Goal: Information Seeking & Learning: Learn about a topic

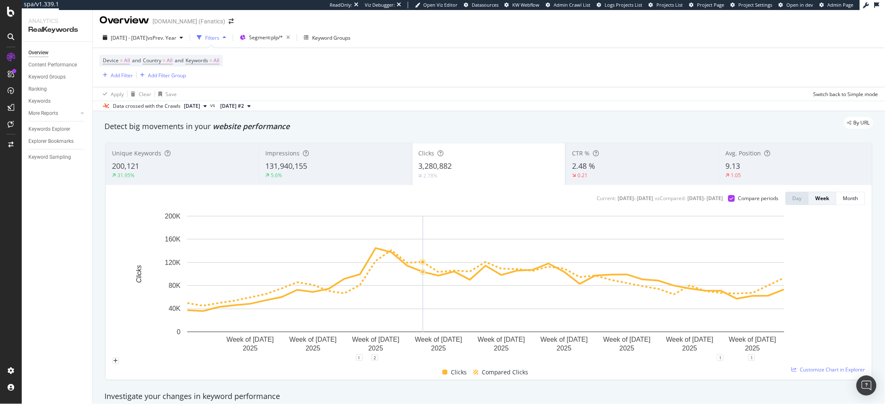
scroll to position [5, 0]
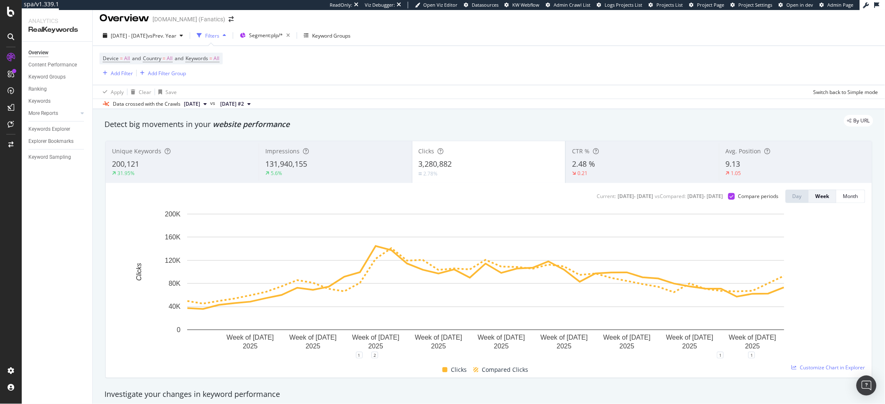
click at [331, 174] on div "5.6%" at bounding box center [335, 174] width 140 height 8
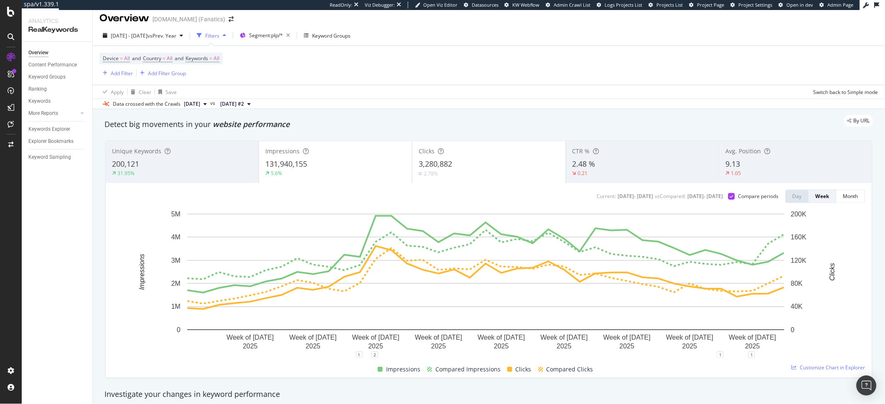
click at [470, 167] on div "3,280,882" at bounding box center [489, 164] width 140 height 11
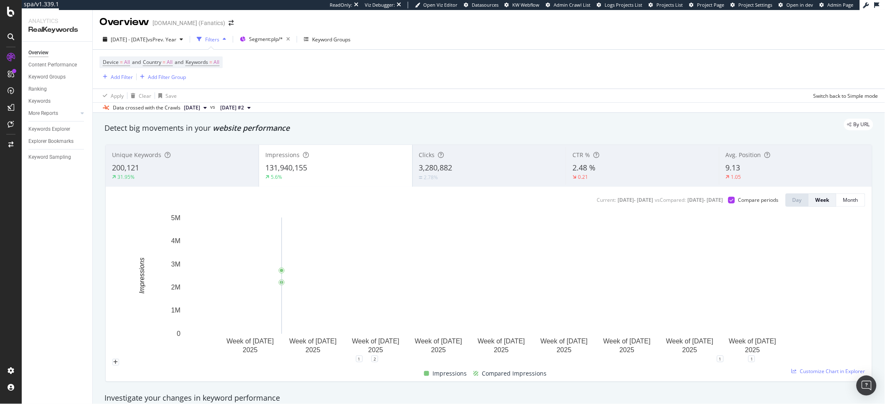
scroll to position [0, 0]
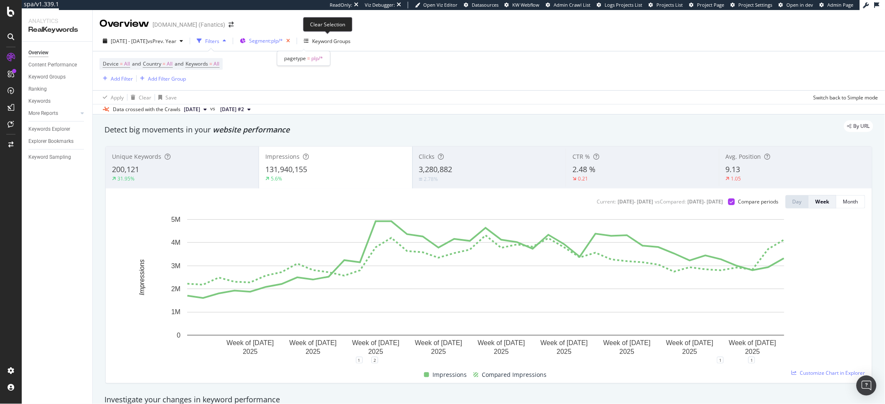
click at [293, 38] on icon "button" at bounding box center [288, 41] width 10 height 12
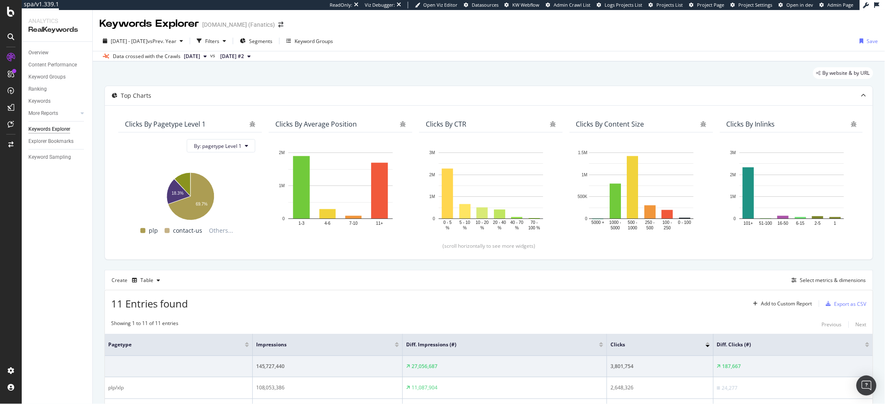
click at [644, 286] on div "Create Table Select metrics & dimensions" at bounding box center [488, 280] width 769 height 20
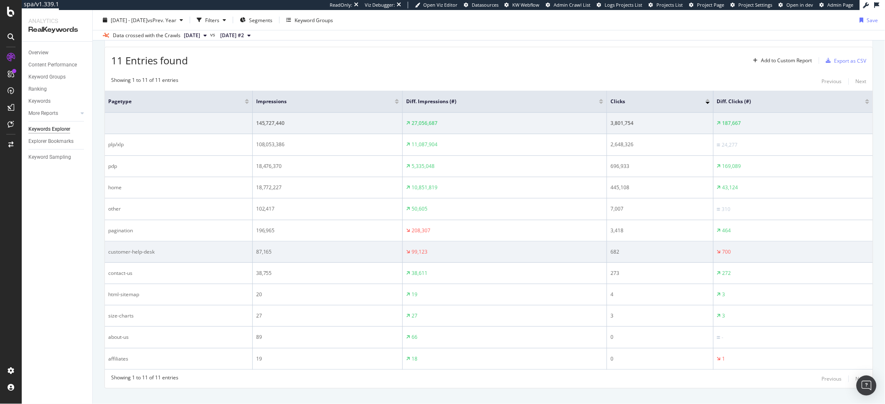
scroll to position [233, 0]
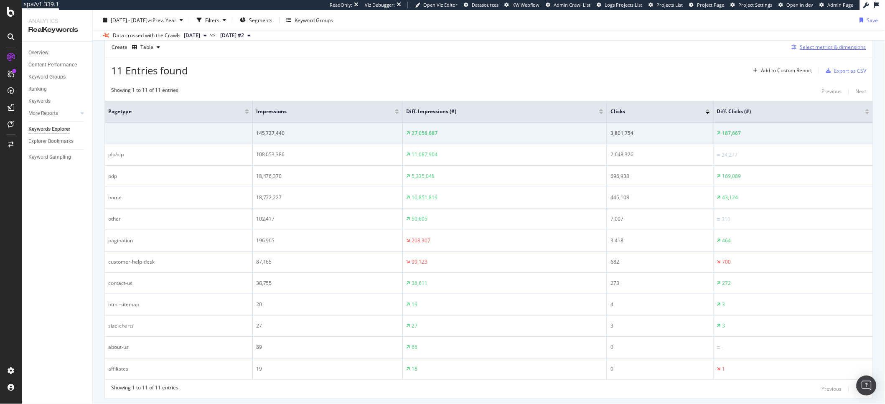
click at [792, 48] on icon "button" at bounding box center [794, 47] width 5 height 5
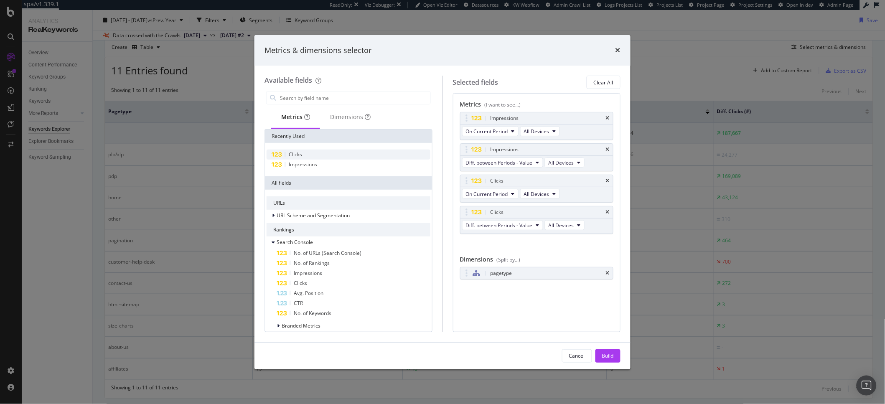
click at [319, 158] on div "Clicks" at bounding box center [349, 155] width 164 height 10
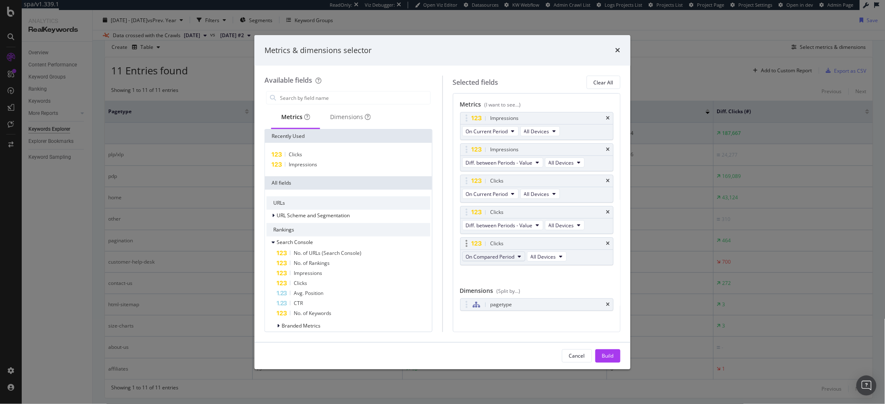
click at [502, 254] on span "On Compared Period" at bounding box center [490, 256] width 49 height 7
click at [530, 304] on span "Diff. between Periods - Percentage" at bounding box center [510, 303] width 81 height 8
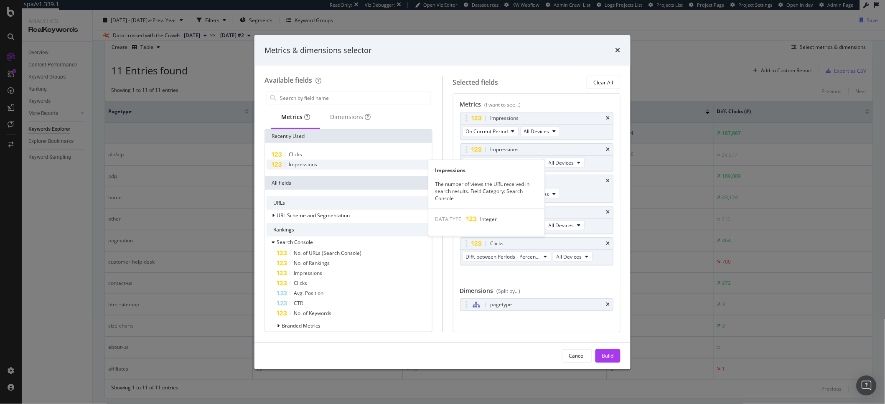
click at [308, 164] on span "Impressions" at bounding box center [303, 164] width 28 height 7
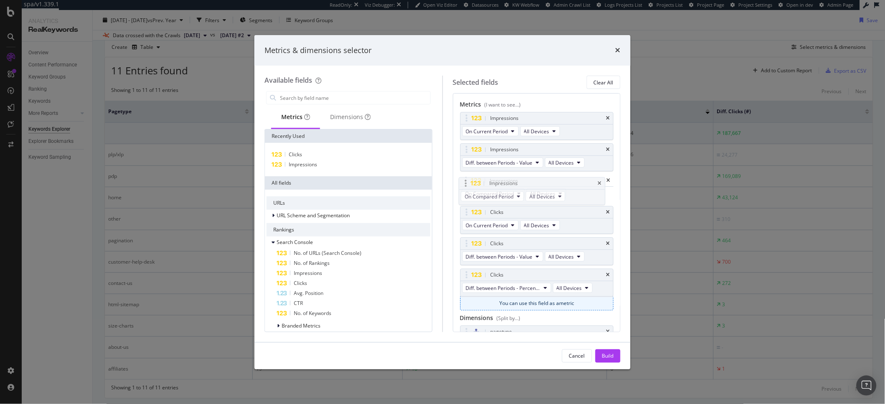
drag, startPoint x: 471, startPoint y: 274, endPoint x: 469, endPoint y: 181, distance: 92.8
click at [469, 181] on body "spa/v1.339.1 ReadOnly: Viz Debugger: Open Viz Editor Datasources KW Webflow Adm…" at bounding box center [442, 202] width 885 height 404
click at [494, 194] on span "On Compared Period" at bounding box center [490, 194] width 49 height 7
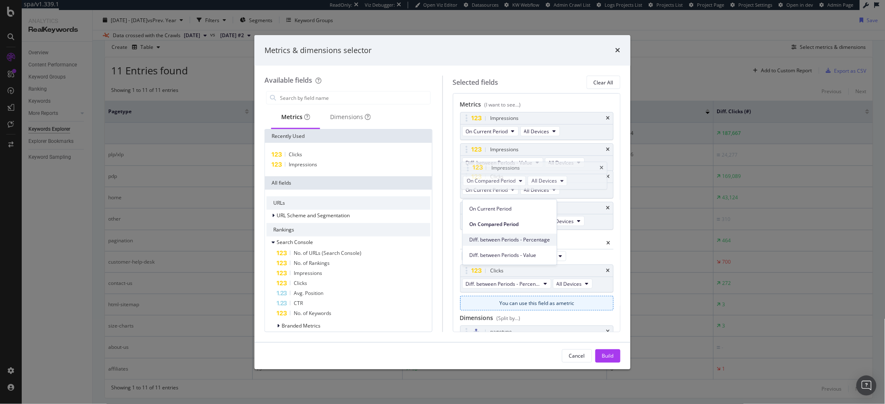
drag, startPoint x: 512, startPoint y: 254, endPoint x: 513, endPoint y: 241, distance: 13.4
click at [513, 241] on div "On Current Period On Compared Period Diff. between Periods - Percentage Diff. b…" at bounding box center [510, 231] width 94 height 62
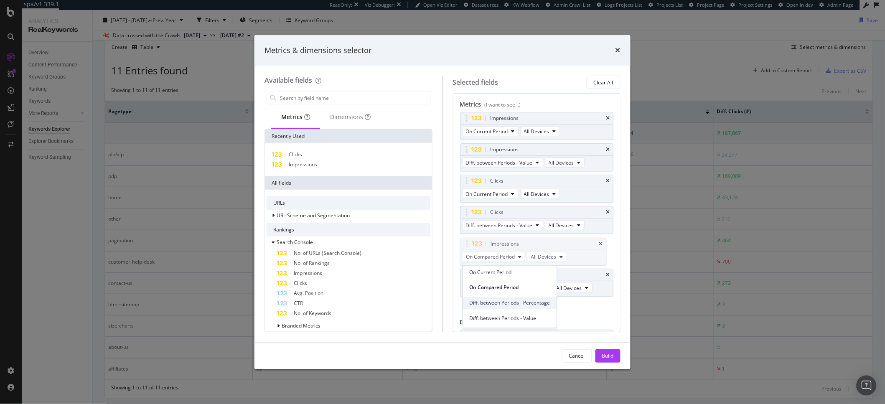
click at [513, 241] on div "Impressions" at bounding box center [505, 244] width 28 height 8
drag, startPoint x: 478, startPoint y: 242, endPoint x: 479, endPoint y: 180, distance: 62.3
click at [479, 180] on body "spa/v1.339.1 ReadOnly: Viz Debugger: Open Viz Editor Datasources KW Webflow Adm…" at bounding box center [442, 202] width 885 height 404
click at [494, 197] on span "On Compared Period" at bounding box center [490, 194] width 49 height 7
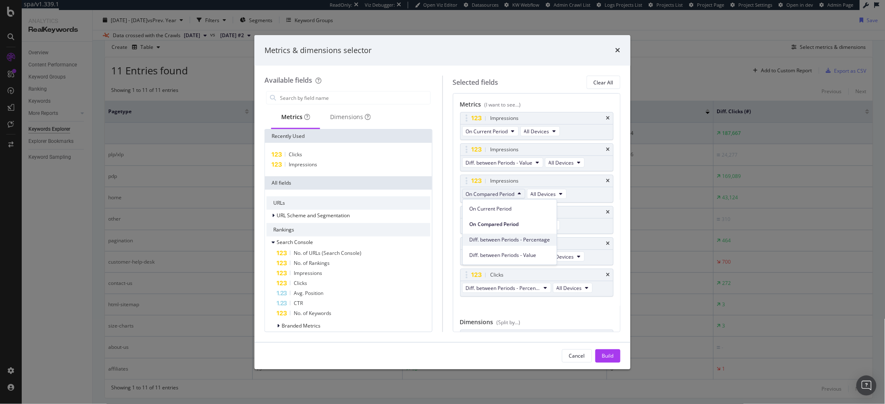
click at [525, 241] on span "Diff. between Periods - Percentage" at bounding box center [510, 240] width 81 height 8
click at [574, 316] on div "Metrics (I want to see...) Impressions On Current Period All Devices Impression…" at bounding box center [537, 230] width 154 height 260
click at [620, 357] on button "Build" at bounding box center [608, 355] width 25 height 13
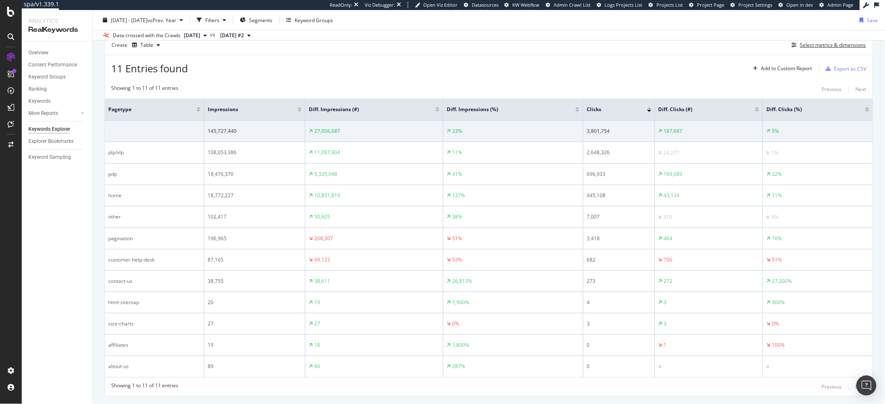
scroll to position [235, 0]
click at [516, 61] on div "11 Entries found Add to Custom Report Export as CSV" at bounding box center [489, 65] width 768 height 20
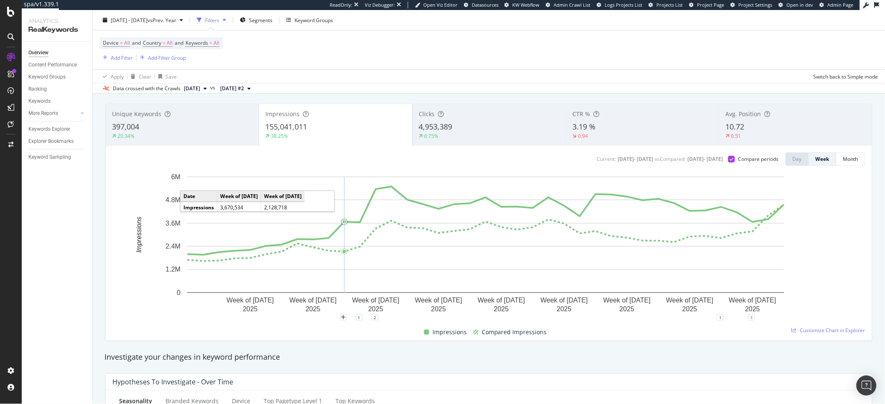
scroll to position [158, 0]
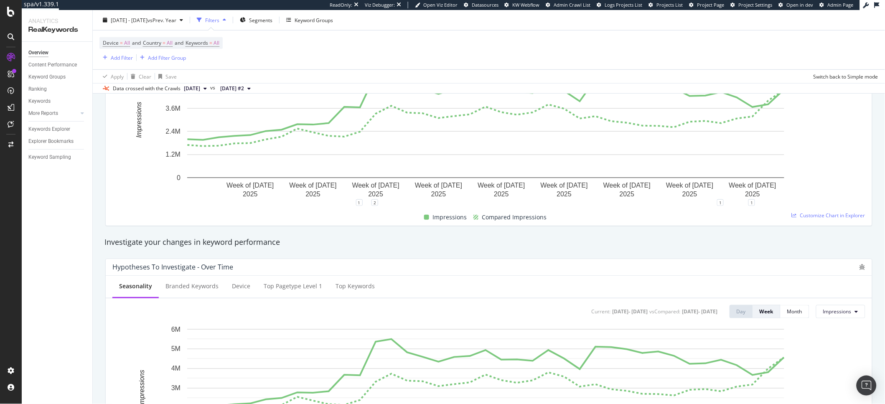
click at [823, 220] on div "Impressions Compared Impressions" at bounding box center [485, 217] width 753 height 16
click at [823, 217] on span "Customize Chart in Explorer" at bounding box center [832, 215] width 65 height 7
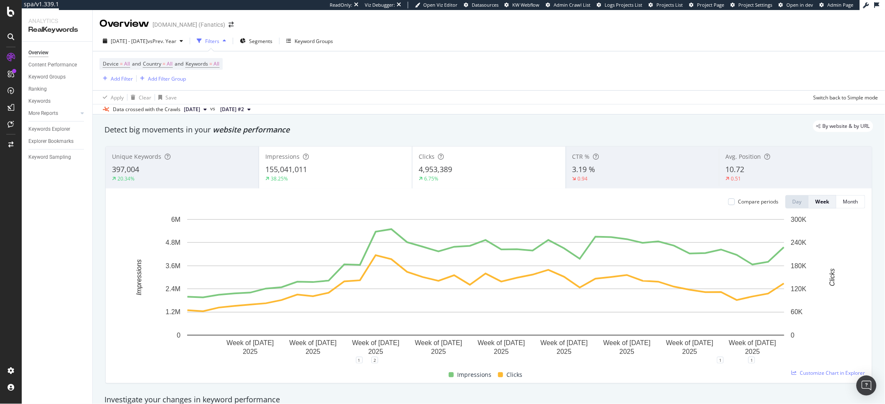
click at [525, 177] on div "6.75%" at bounding box center [489, 179] width 140 height 8
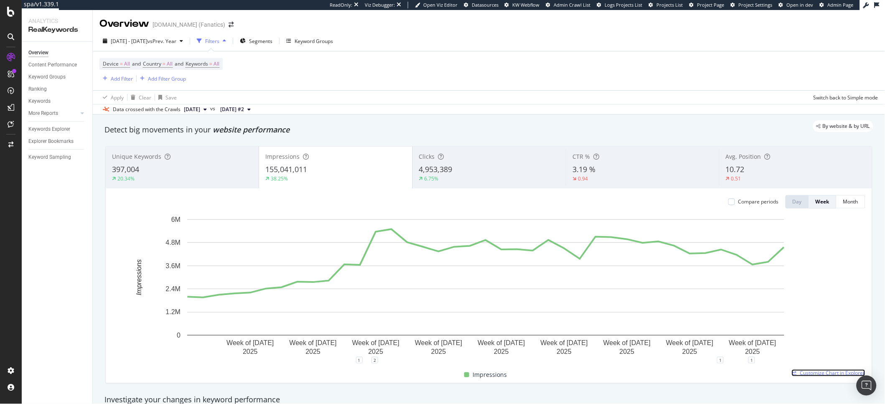
click at [818, 376] on span "Customize Chart in Explorer" at bounding box center [832, 372] width 65 height 7
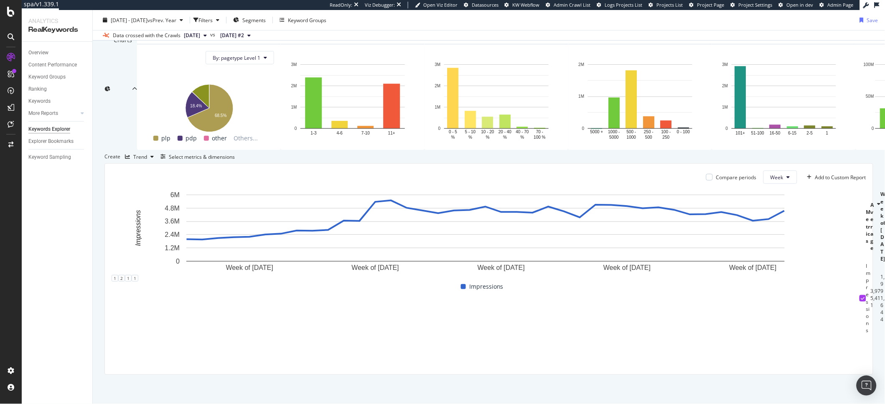
scroll to position [92, 0]
click at [706, 181] on div at bounding box center [709, 177] width 7 height 7
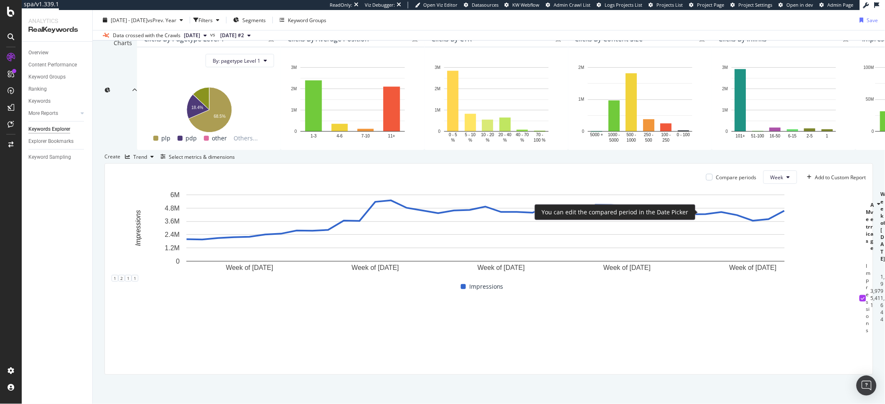
click at [706, 181] on div at bounding box center [709, 177] width 7 height 7
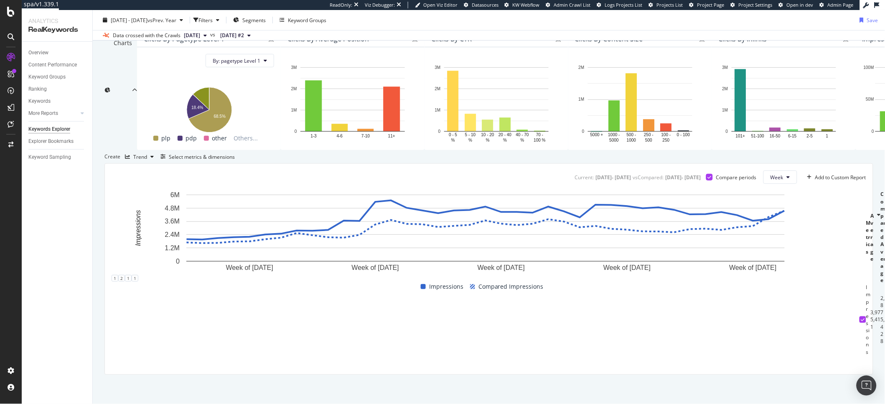
click at [702, 184] on div "Current: 2024 Dec. 30th - 2025 Sep. 28th vs Compared : 2024 Jan. 1st - 2024 Sep…" at bounding box center [664, 177] width 183 height 13
click at [706, 181] on div at bounding box center [709, 177] width 7 height 7
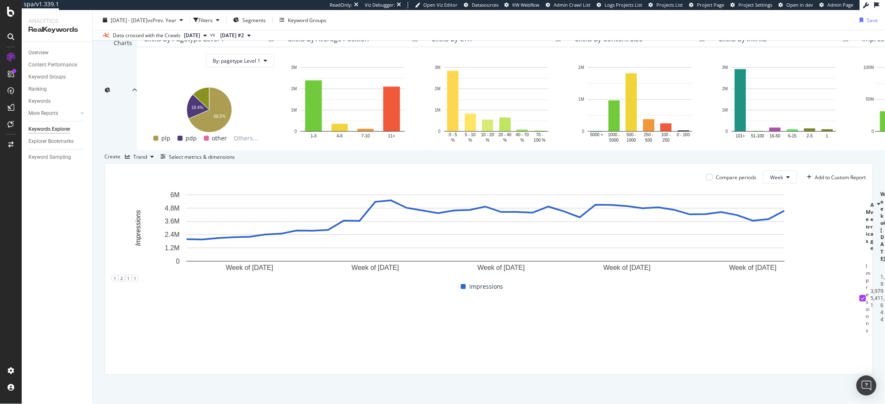
scroll to position [0, 988]
drag, startPoint x: 226, startPoint y: 355, endPoint x: 854, endPoint y: 365, distance: 628.7
copy tr "Week of 30 Dec. 2024 Week of 6 Jan. 2025 Week of 13 Jan. 2025 Week of 20 Jan. 2…"
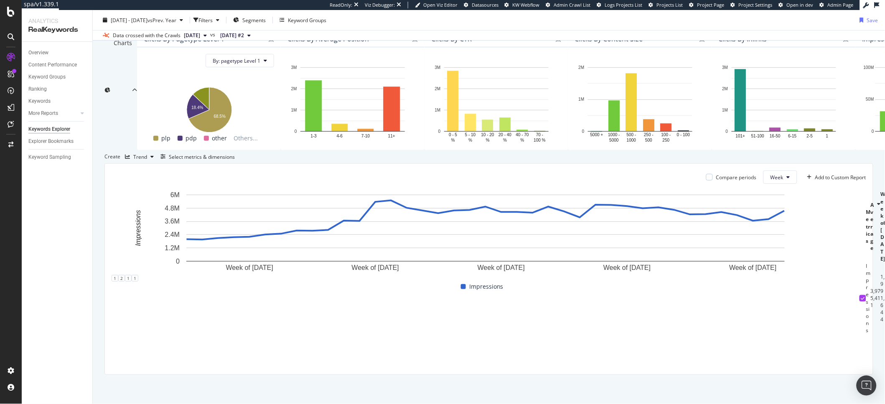
click at [881, 323] on div "1,991,644" at bounding box center [883, 298] width 5 height 50
drag, startPoint x: 228, startPoint y: 384, endPoint x: 853, endPoint y: 352, distance: 626.5
copy tr "1,991,644 1,960,447 2,096,572 2,167,694 2,206,959 2,416,539 2,485,196 2,771,328…"
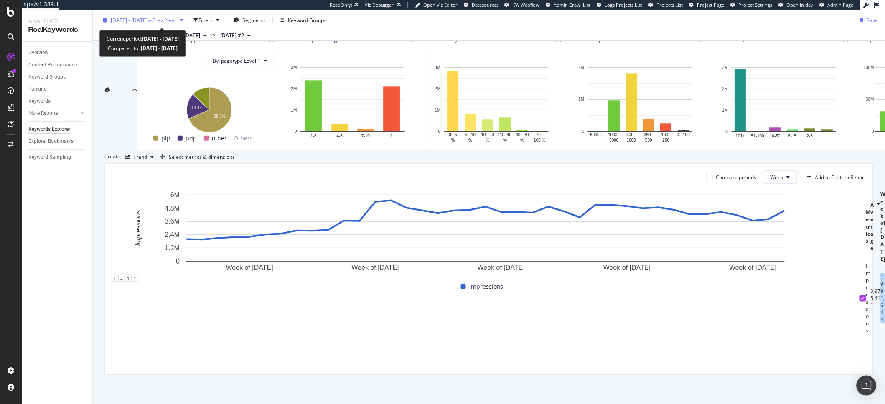
click at [127, 19] on span "2024 Dec. 30th - 2025 Sep. 28th" at bounding box center [129, 19] width 37 height 7
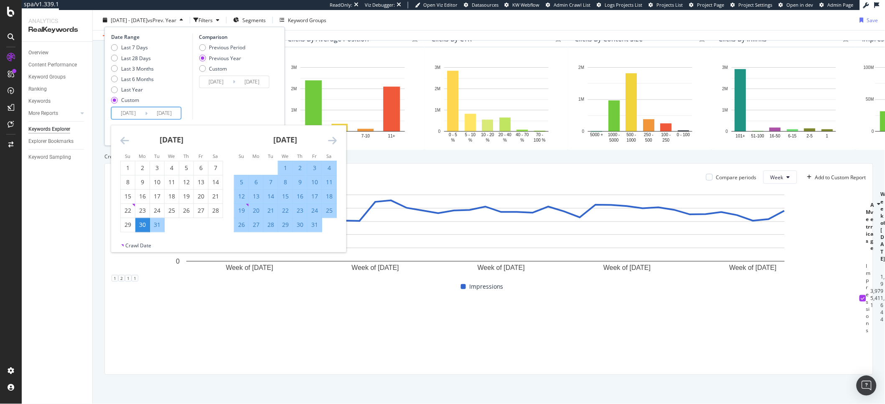
click at [123, 114] on input "2024/12/30" at bounding box center [128, 113] width 33 height 12
click at [123, 136] on icon "Move backward to switch to the previous month." at bounding box center [124, 140] width 9 height 10
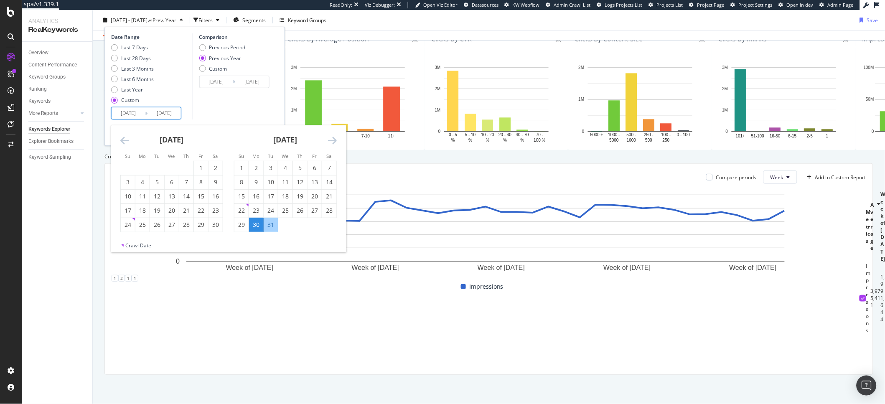
click at [123, 136] on icon "Move backward to switch to the previous month." at bounding box center [124, 140] width 9 height 10
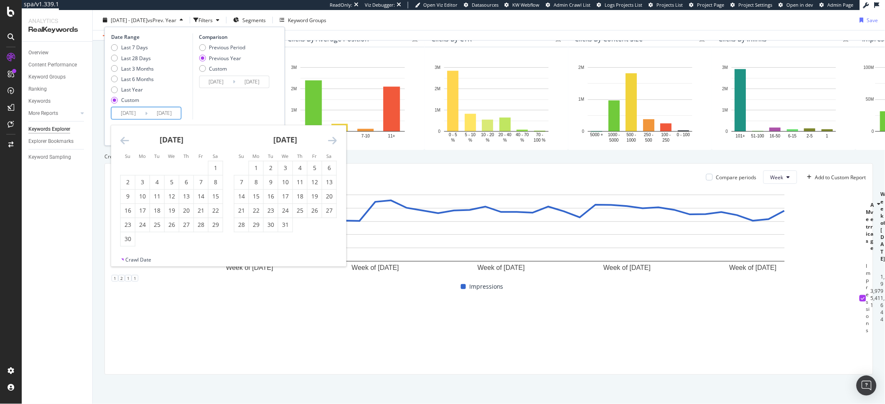
click at [123, 136] on icon "Move backward to switch to the previous month." at bounding box center [124, 140] width 9 height 10
click at [124, 135] on icon "Move backward to switch to the previous month." at bounding box center [124, 140] width 9 height 10
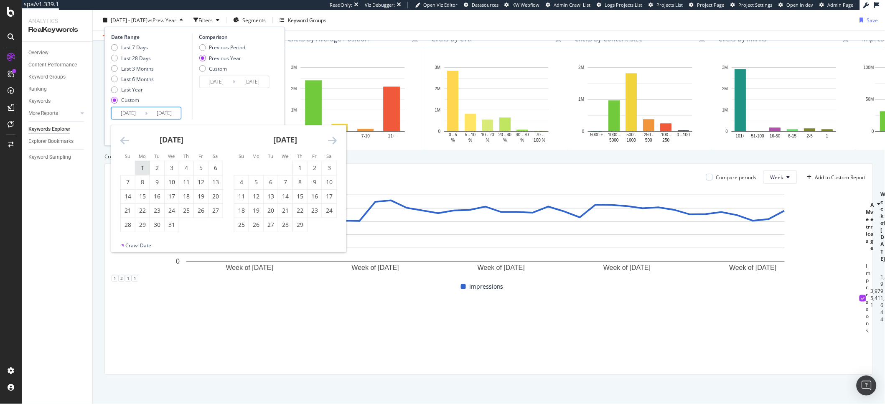
click at [140, 161] on div "1" at bounding box center [142, 168] width 14 height 14
type input "2024/01/01"
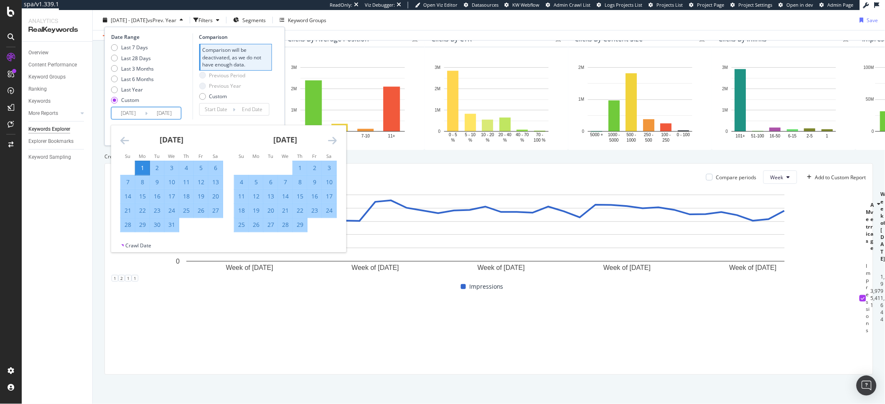
click at [330, 138] on icon "Move forward to switch to the next month." at bounding box center [332, 140] width 9 height 10
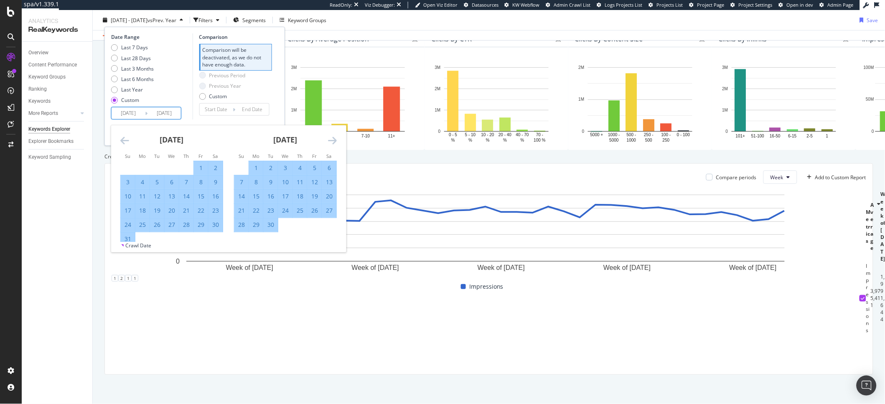
click at [330, 138] on icon "Move forward to switch to the next month." at bounding box center [332, 140] width 9 height 10
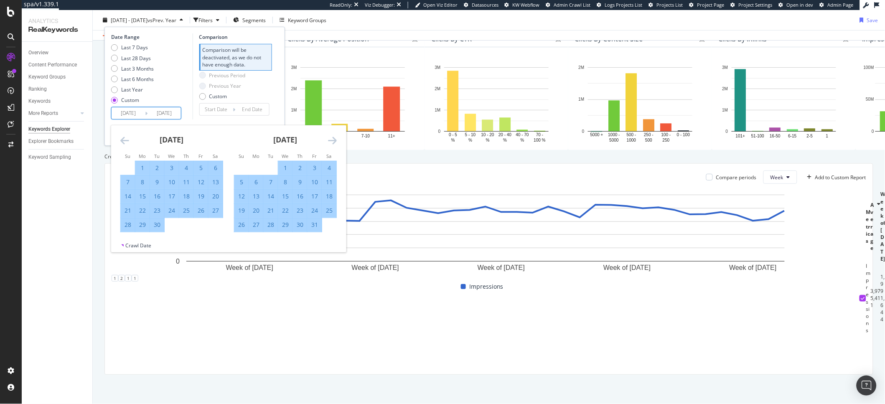
click at [332, 140] on icon "Move forward to switch to the next month." at bounding box center [332, 140] width 9 height 10
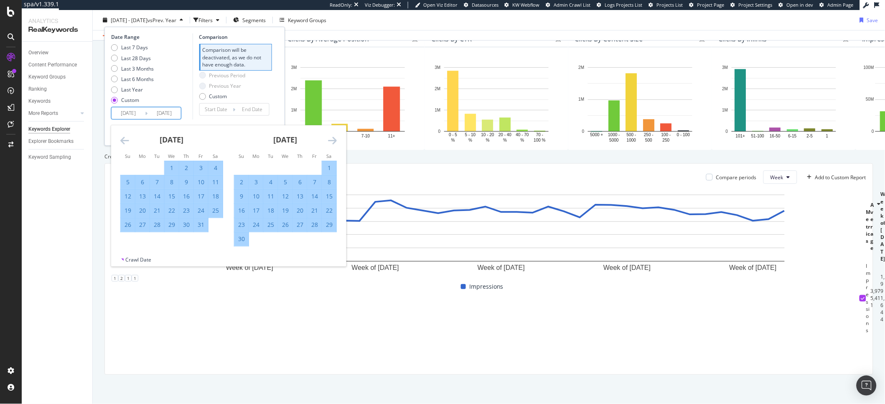
click at [332, 140] on icon "Move forward to switch to the next month." at bounding box center [332, 140] width 9 height 10
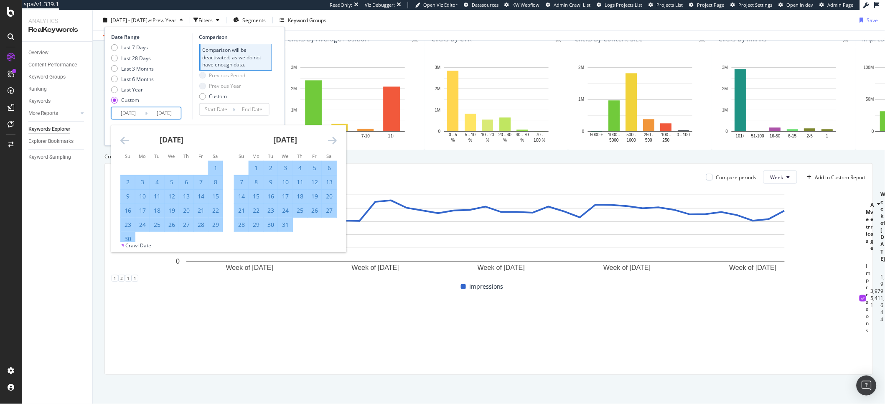
click at [332, 140] on icon "Move forward to switch to the next month." at bounding box center [332, 140] width 9 height 10
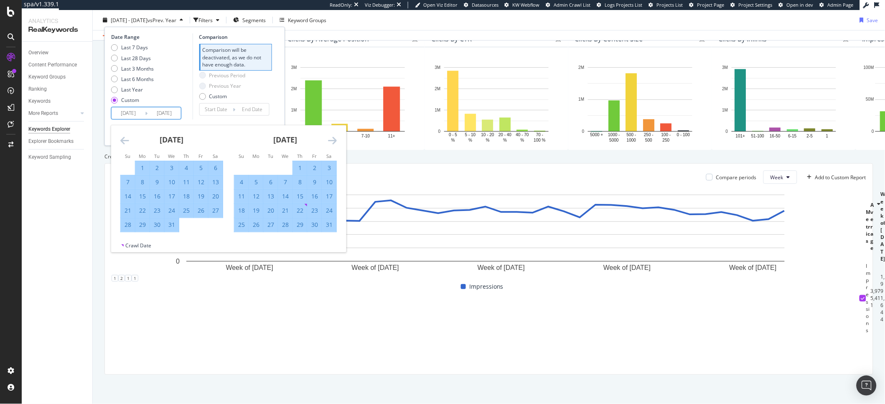
click at [332, 140] on icon "Move forward to switch to the next month." at bounding box center [332, 140] width 9 height 10
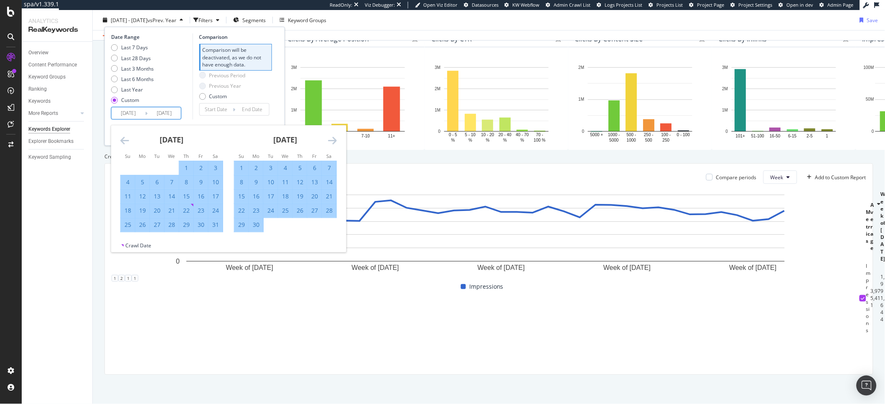
click at [332, 140] on icon "Move forward to switch to the next month." at bounding box center [332, 140] width 9 height 10
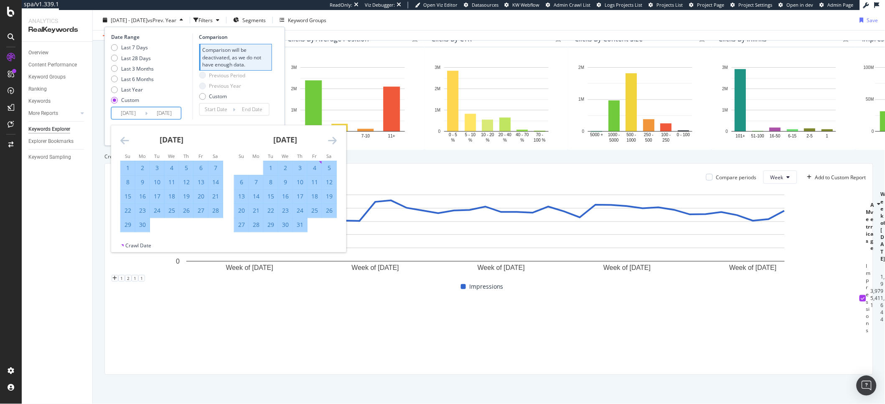
click at [126, 226] on div "29" at bounding box center [128, 225] width 14 height 8
type input "2024/09/29"
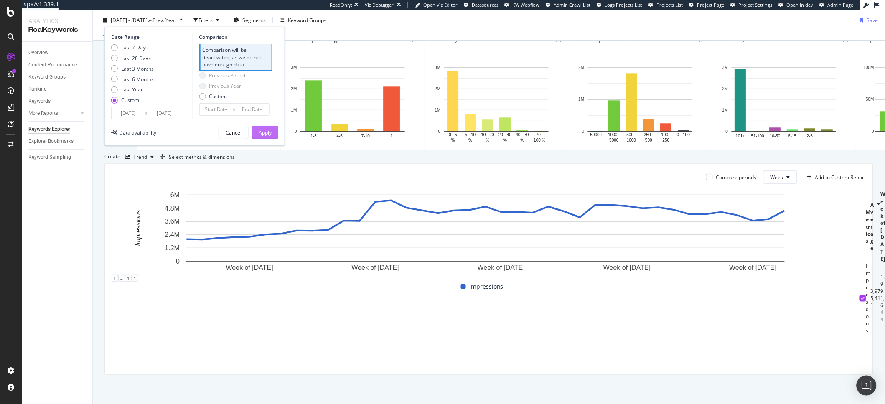
click at [267, 135] on div "Apply" at bounding box center [265, 132] width 13 height 7
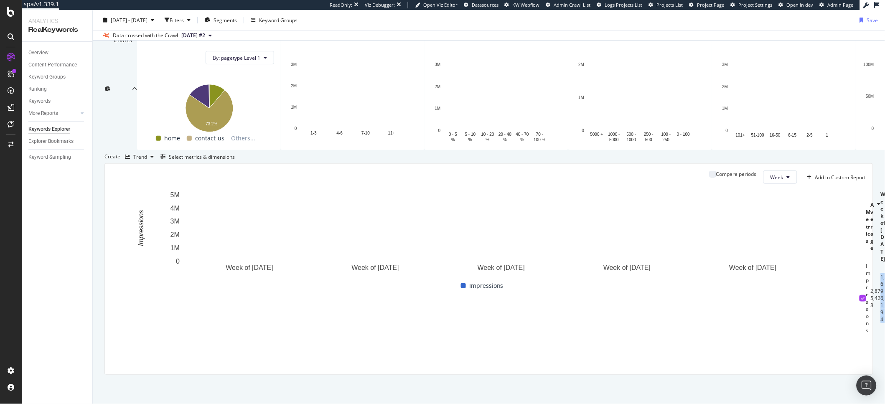
scroll to position [0, 988]
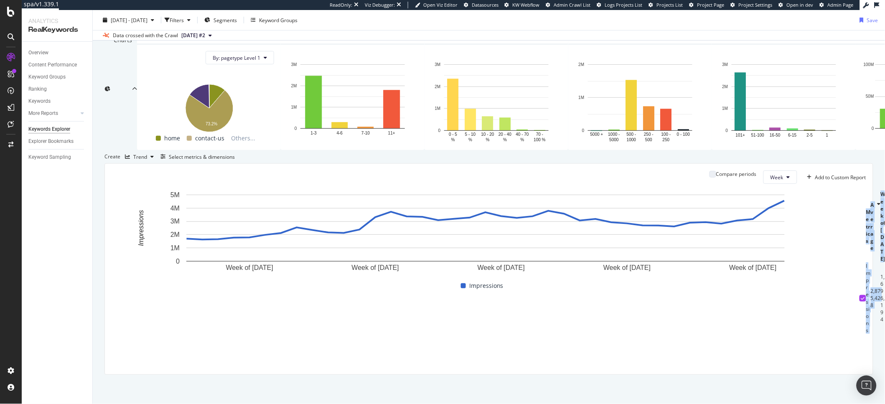
drag, startPoint x: 243, startPoint y: 353, endPoint x: 865, endPoint y: 346, distance: 622.0
click at [865, 346] on div "Compare periods Week Add to Custom Report Week of 29 Jan. 2024 Week of 25 Mar. …" at bounding box center [489, 269] width 768 height 211
copy table "Metrics Average Week of 1 Jan. 2024 Week of 8 Jan. 2024 Week of 15 Jan. 2024 We…"
click at [629, 402] on div "By website Top Charts Clicks By pagetype Level 1 By: pagetype Level 1 Hold CMD …" at bounding box center [489, 207] width 792 height 394
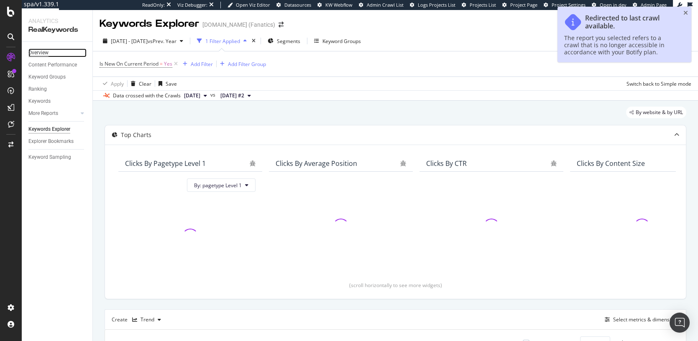
click at [31, 54] on div "Overview" at bounding box center [38, 52] width 20 height 9
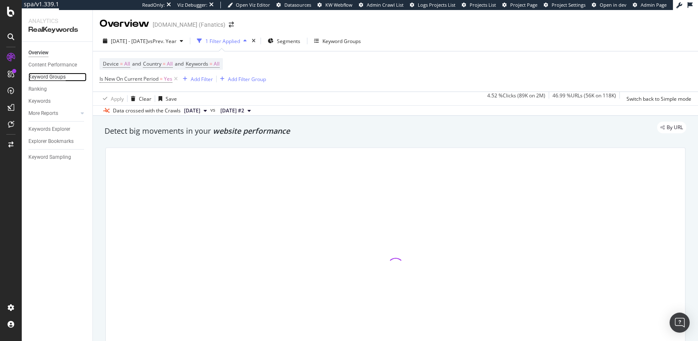
click at [45, 79] on div "Keyword Groups" at bounding box center [46, 77] width 37 height 9
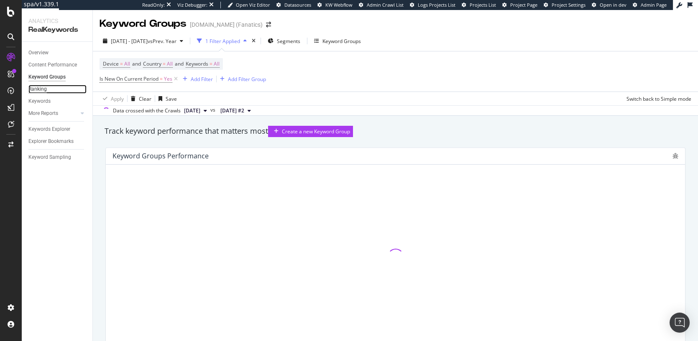
click at [40, 90] on div "Ranking" at bounding box center [37, 89] width 18 height 9
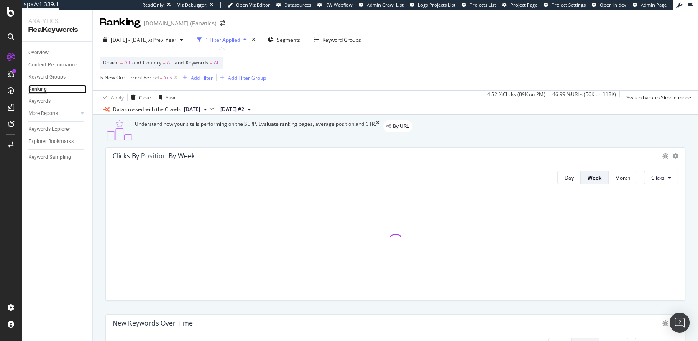
scroll to position [2, 0]
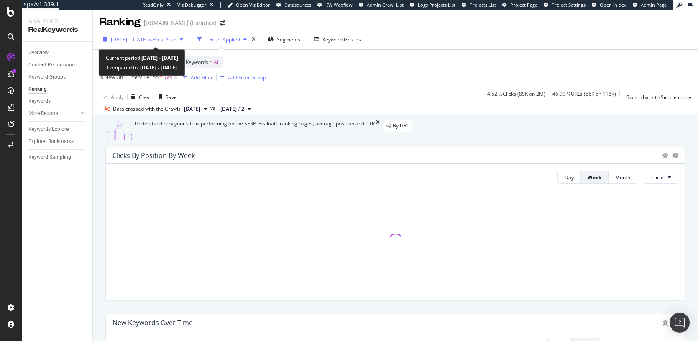
click at [148, 38] on span "[DATE] - [DATE]" at bounding box center [129, 39] width 37 height 7
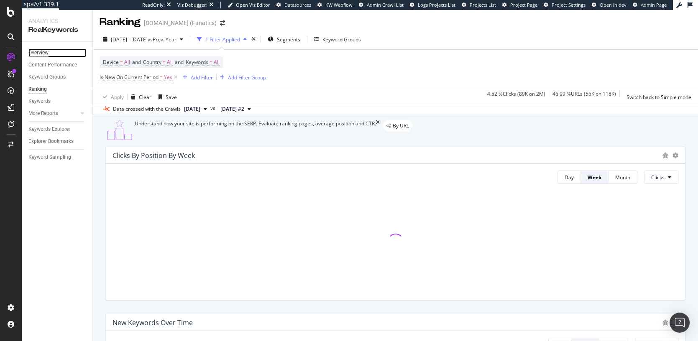
click at [32, 51] on div "Overview" at bounding box center [38, 52] width 20 height 9
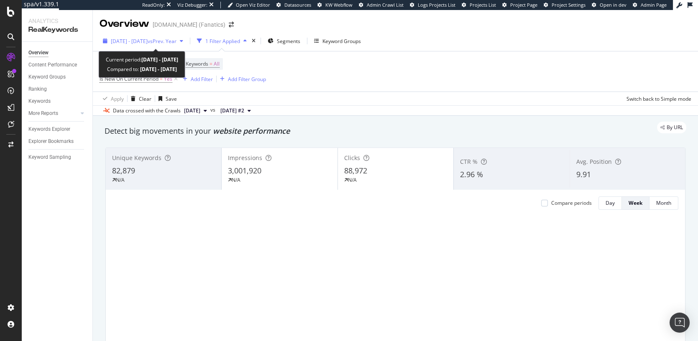
click at [140, 42] on span "2025 Mar. 17th - Jun. 15th" at bounding box center [129, 41] width 37 height 7
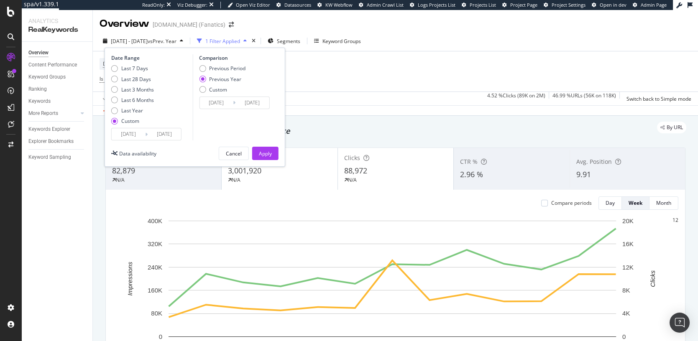
click at [152, 133] on input "2025/06/15" at bounding box center [164, 134] width 33 height 12
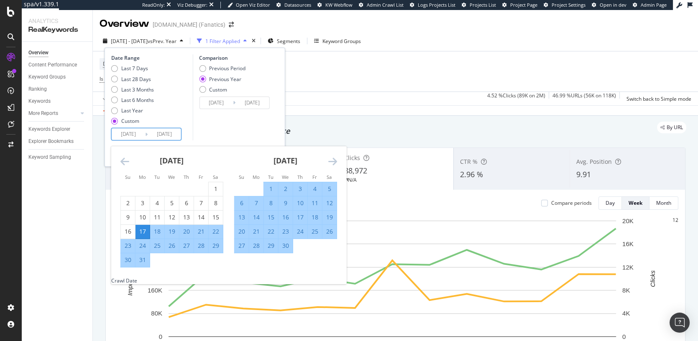
click at [331, 162] on icon "Move forward to switch to the next month." at bounding box center [332, 161] width 9 height 10
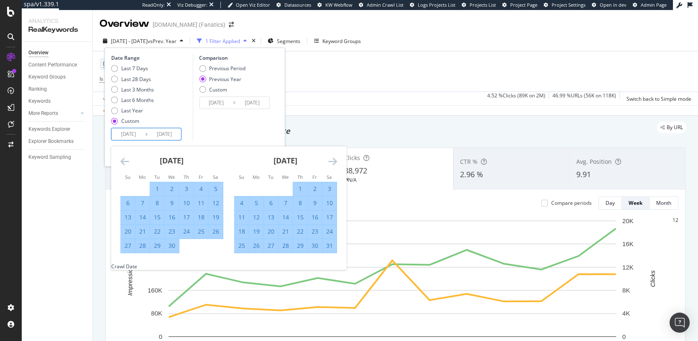
click at [331, 162] on icon "Move forward to switch to the next month." at bounding box center [332, 161] width 9 height 10
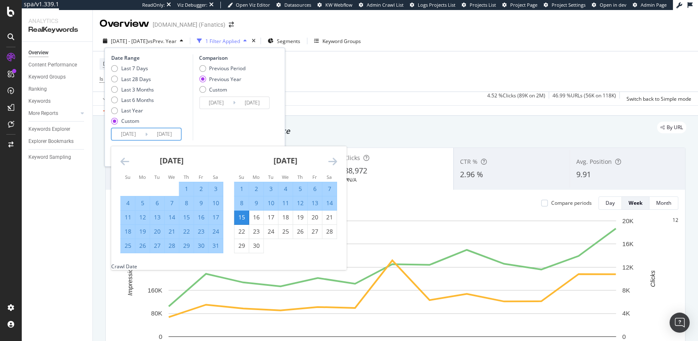
click at [331, 162] on icon "Move forward to switch to the next month." at bounding box center [332, 161] width 9 height 10
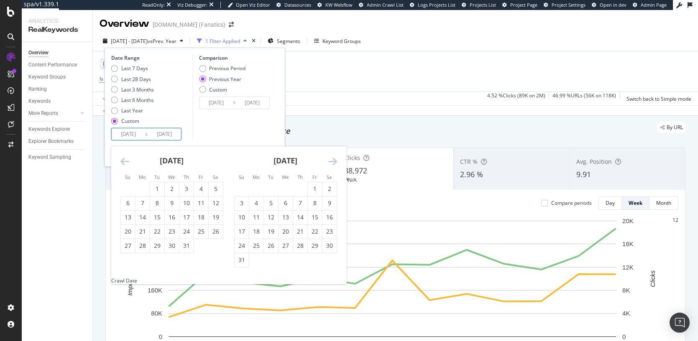
click at [331, 162] on icon "Move forward to switch to the next month." at bounding box center [332, 161] width 9 height 10
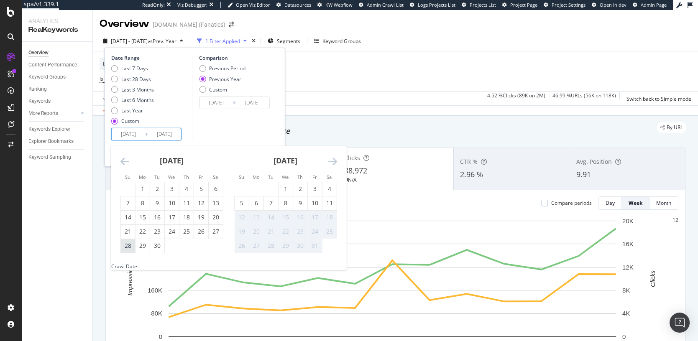
click at [130, 246] on div "28" at bounding box center [128, 246] width 14 height 8
type input "2025/09/28"
type input "2024/09/29"
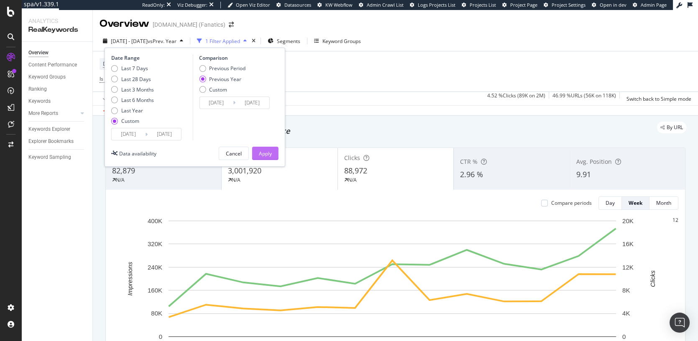
click at [264, 154] on div "Apply" at bounding box center [265, 153] width 13 height 7
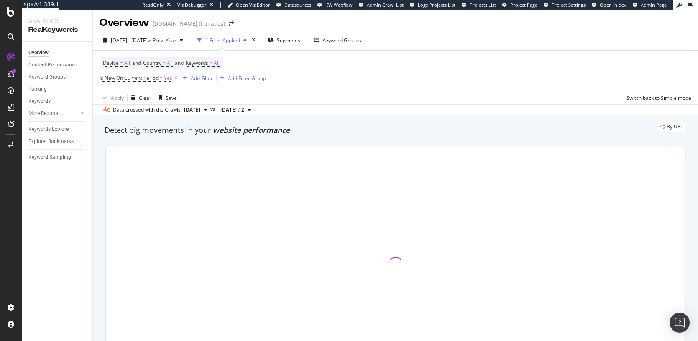
scroll to position [2, 0]
click at [134, 76] on span "Is New On Current Period" at bounding box center [128, 77] width 59 height 7
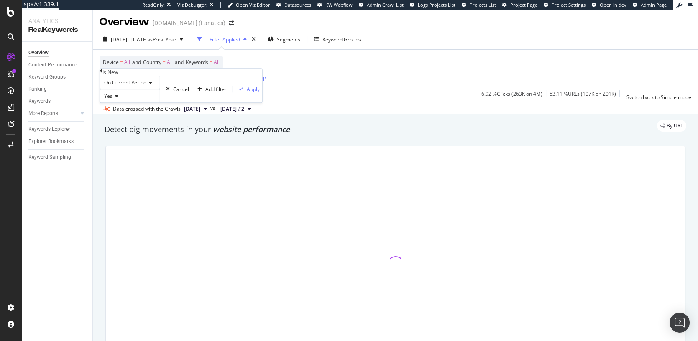
click at [124, 89] on div "On Current Period" at bounding box center [130, 82] width 60 height 13
click at [133, 97] on span "On Each Period" at bounding box center [120, 93] width 36 height 7
click at [204, 102] on div "On Each Period Yes Cancel Add filter Apply" at bounding box center [177, 89] width 155 height 27
click at [240, 93] on div "Apply" at bounding box center [246, 89] width 13 height 7
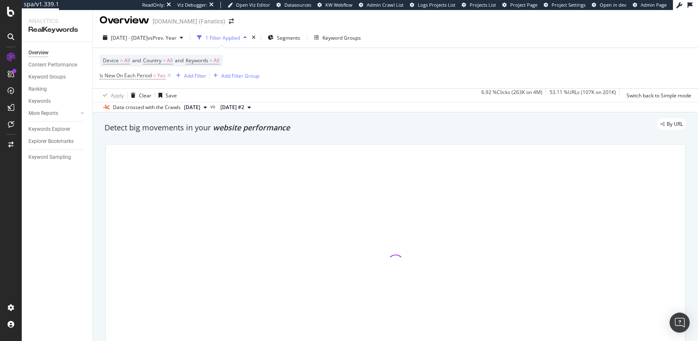
click at [471, 222] on div at bounding box center [395, 263] width 579 height 237
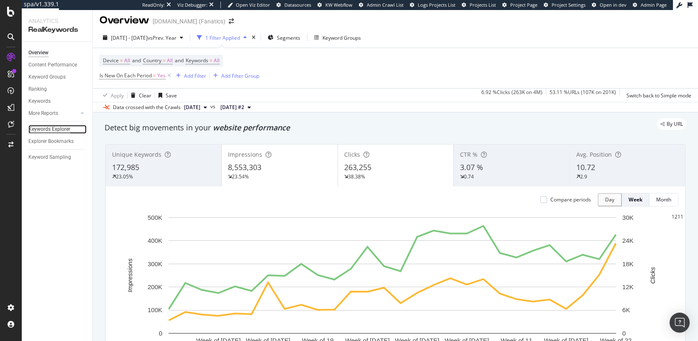
click at [48, 132] on div "Keywords Explorer" at bounding box center [49, 129] width 42 height 9
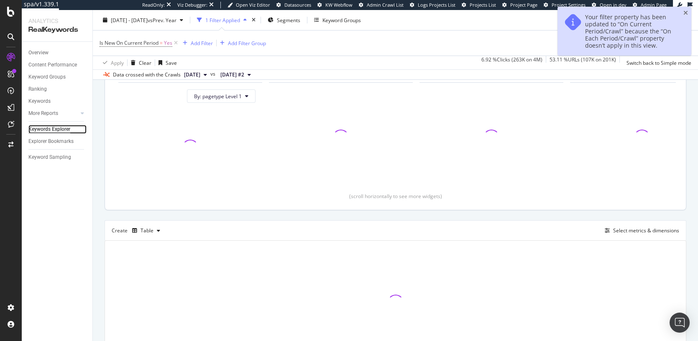
scroll to position [91, 0]
click at [604, 227] on icon "button" at bounding box center [606, 229] width 5 height 5
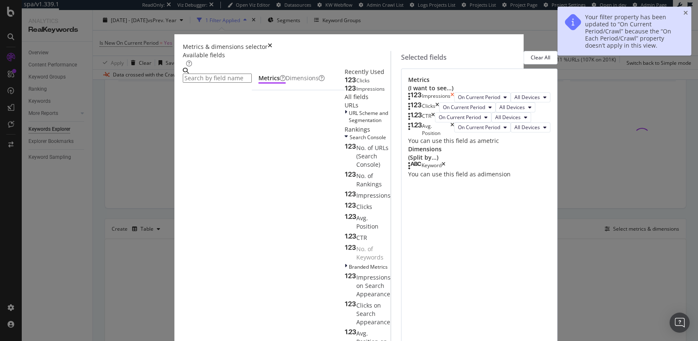
click at [454, 97] on icon "times" at bounding box center [452, 97] width 4 height 10
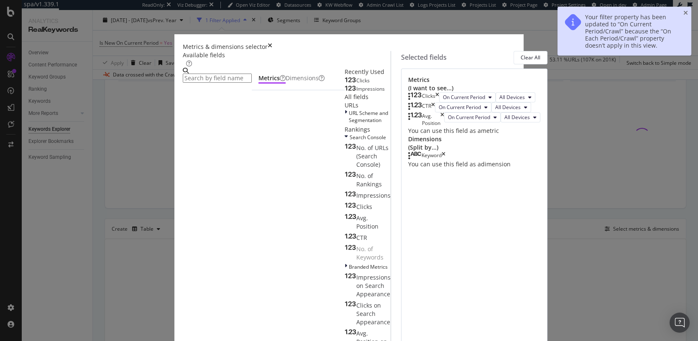
click at [439, 97] on icon "times" at bounding box center [437, 97] width 4 height 10
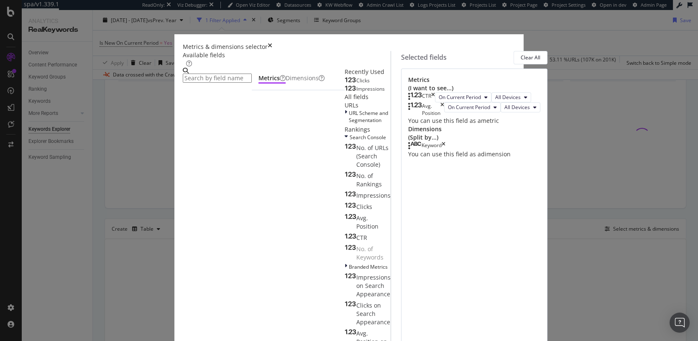
click at [435, 97] on icon "times" at bounding box center [433, 97] width 4 height 10
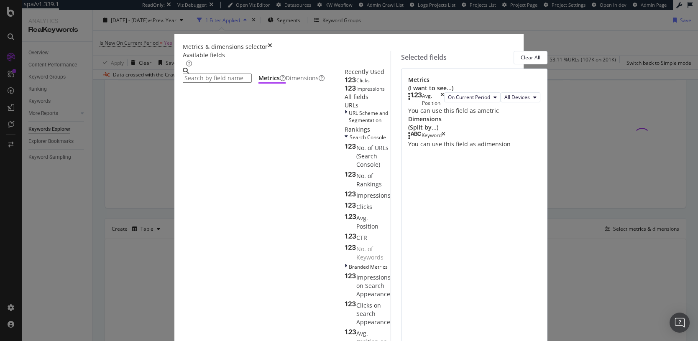
click at [444, 97] on icon "times" at bounding box center [442, 99] width 4 height 14
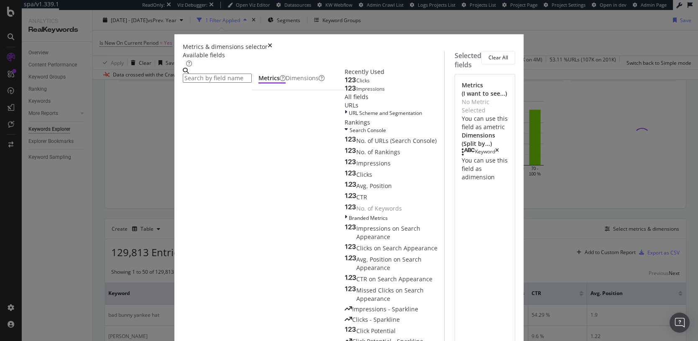
click at [499, 148] on div "Keyword" at bounding box center [479, 152] width 37 height 8
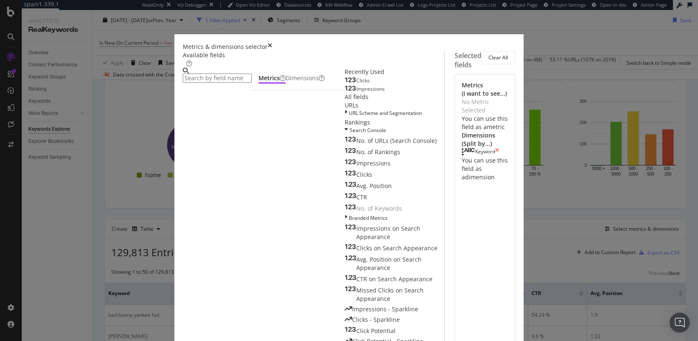
click at [499, 148] on icon "times" at bounding box center [497, 152] width 4 height 8
click at [203, 77] on input "modal" at bounding box center [217, 78] width 69 height 9
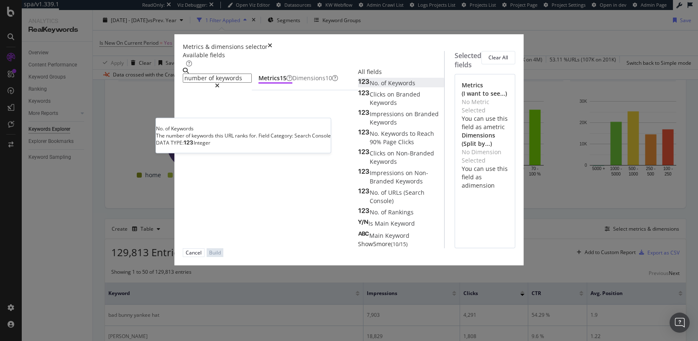
type input "number of keywords"
click at [358, 87] on div "No. of Keywords" at bounding box center [386, 83] width 57 height 8
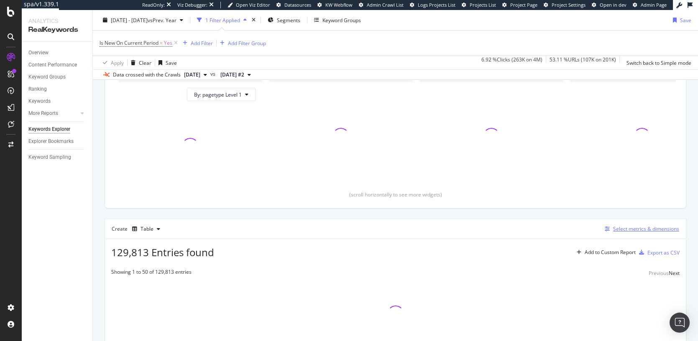
click at [604, 227] on icon "button" at bounding box center [606, 229] width 5 height 5
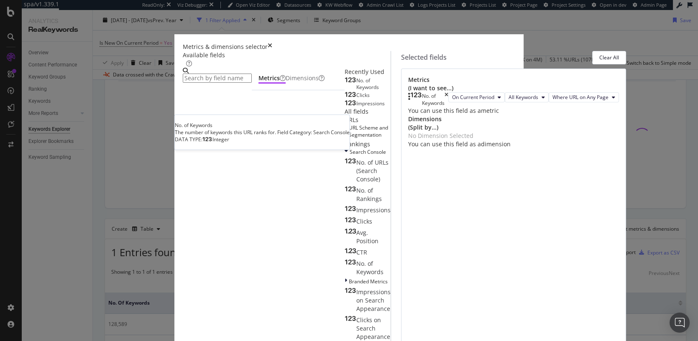
click at [356, 91] on span "No. of Keywords" at bounding box center [367, 84] width 23 height 14
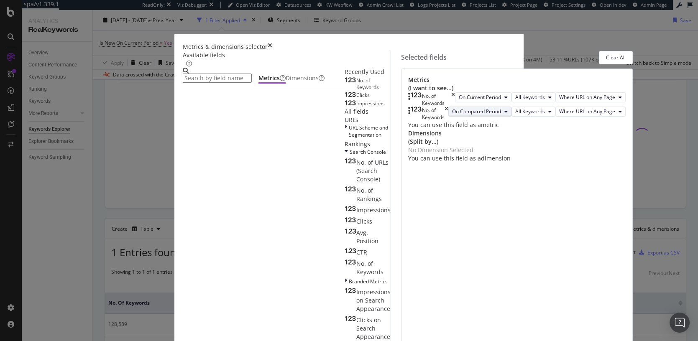
click at [452, 115] on span "On Compared Period" at bounding box center [476, 111] width 49 height 7
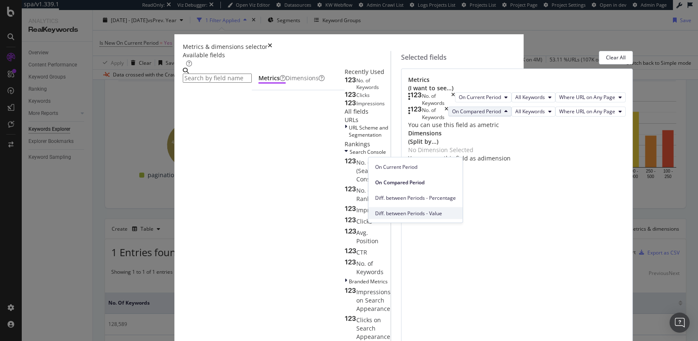
click at [429, 211] on span "Diff. between Periods - Value" at bounding box center [415, 213] width 81 height 8
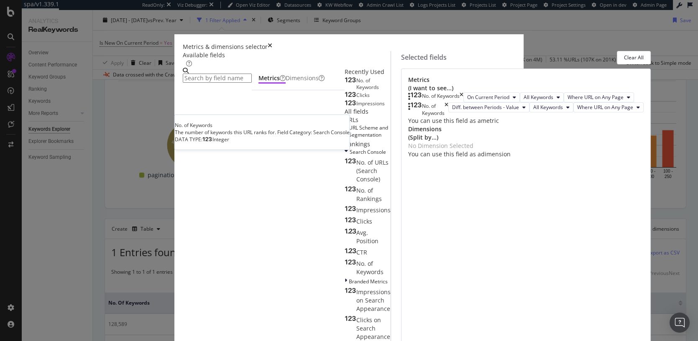
click at [356, 91] on span "No. of Keywords" at bounding box center [367, 84] width 23 height 14
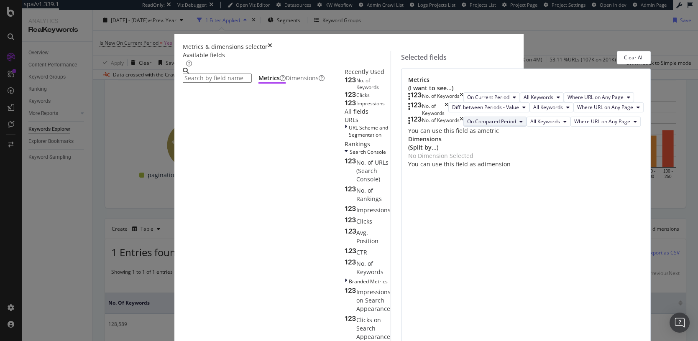
click at [467, 125] on span "On Compared Period" at bounding box center [491, 121] width 49 height 7
click at [442, 242] on span "Diff. between Periods - Percentage" at bounding box center [415, 241] width 81 height 8
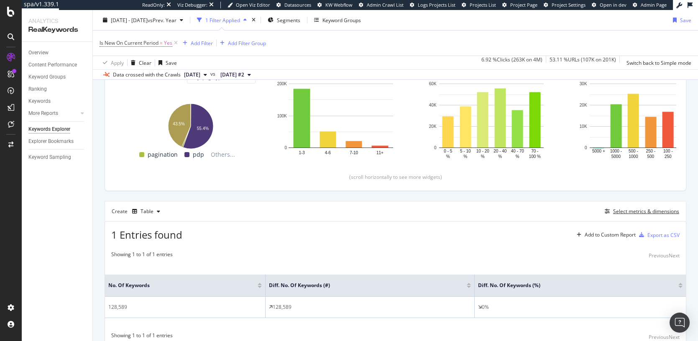
scroll to position [95, 0]
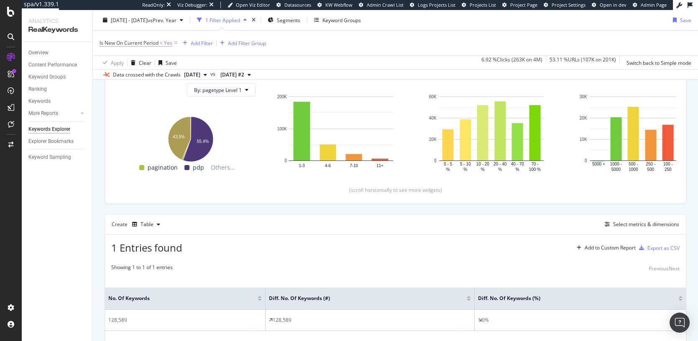
click at [135, 43] on span "Is New On Current Period" at bounding box center [128, 42] width 59 height 7
click at [135, 55] on div "On Current Period" at bounding box center [130, 48] width 60 height 13
click at [311, 61] on div "Apply Clear Save 6.92 % Clicks ( 263K on 4M ) 53.11 % URLs ( 107K on 201K ) Swi…" at bounding box center [395, 63] width 605 height 14
click at [604, 222] on icon "button" at bounding box center [606, 224] width 5 height 5
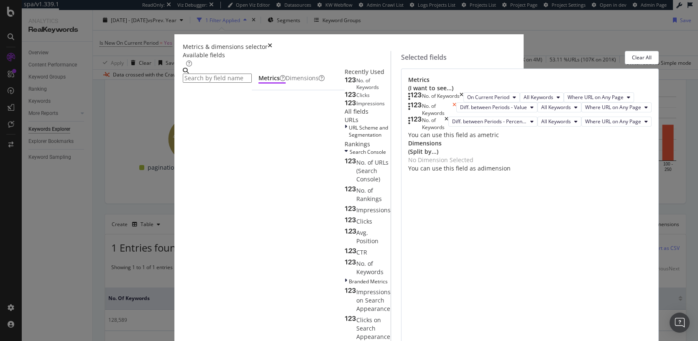
click at [456, 117] on icon "times" at bounding box center [454, 109] width 4 height 14
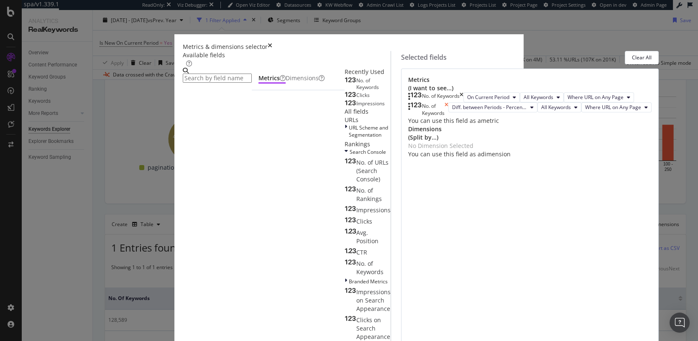
click at [448, 117] on icon "times" at bounding box center [446, 109] width 4 height 14
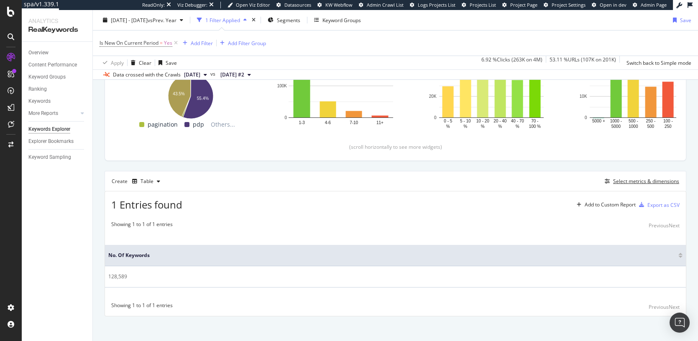
scroll to position [141, 0]
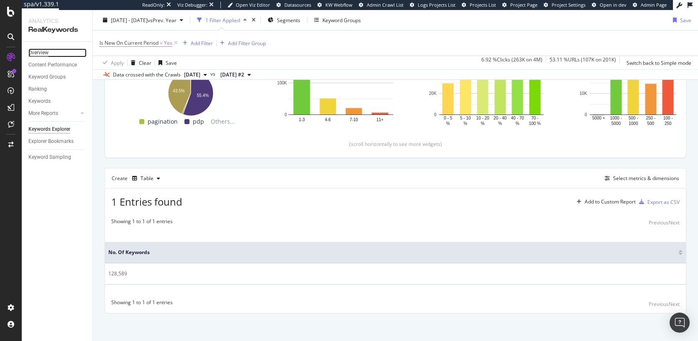
click at [43, 56] on div "Overview" at bounding box center [38, 52] width 20 height 9
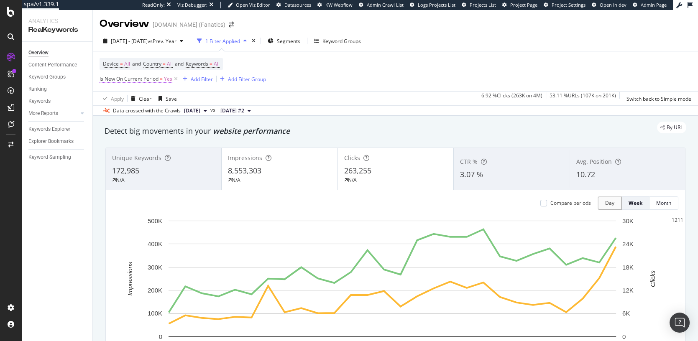
click at [119, 82] on span "Is New On Current Period" at bounding box center [128, 78] width 59 height 7
click at [129, 88] on span "On Current Period" at bounding box center [125, 84] width 42 height 7
click at [127, 88] on span "On Current Period" at bounding box center [125, 84] width 42 height 7
click at [135, 99] on span "On Each Period" at bounding box center [120, 95] width 36 height 7
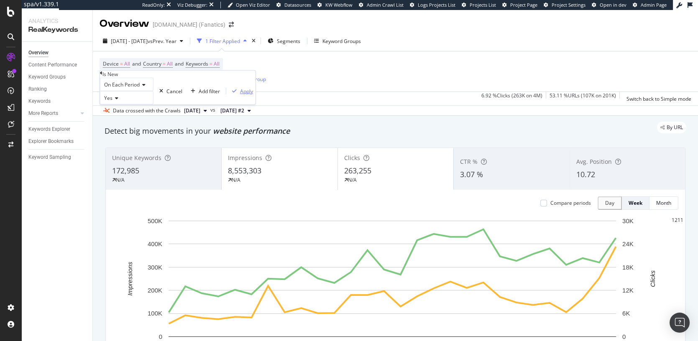
click at [240, 94] on div "Apply" at bounding box center [246, 90] width 13 height 7
click at [193, 130] on div "By URL" at bounding box center [391, 128] width 590 height 12
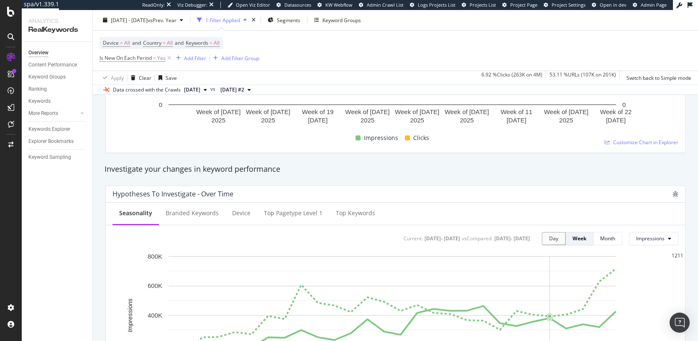
scroll to position [42, 0]
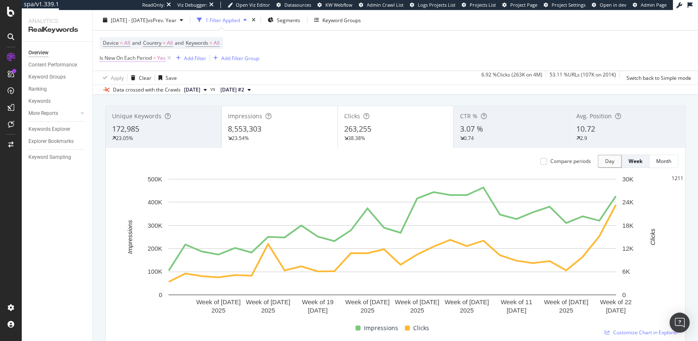
click at [114, 56] on span "Is New On Each Period" at bounding box center [125, 57] width 52 height 7
click at [125, 67] on span "On Each Period" at bounding box center [122, 63] width 36 height 7
click at [153, 88] on div "On Current Period" at bounding box center [126, 83] width 53 height 9
click at [247, 74] on div "Apply" at bounding box center [253, 69] width 13 height 7
click at [176, 58] on icon at bounding box center [175, 58] width 7 height 8
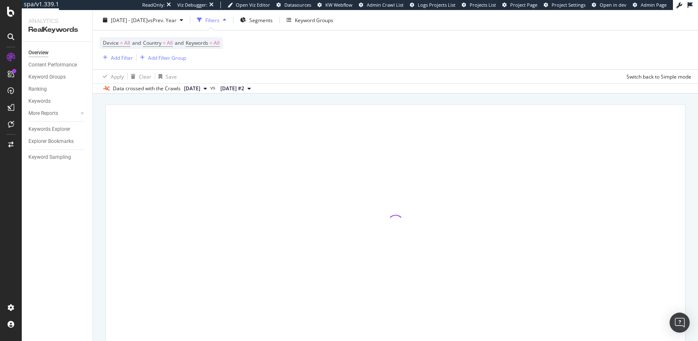
scroll to position [41, 0]
click at [53, 130] on div "Keywords Explorer" at bounding box center [49, 129] width 42 height 9
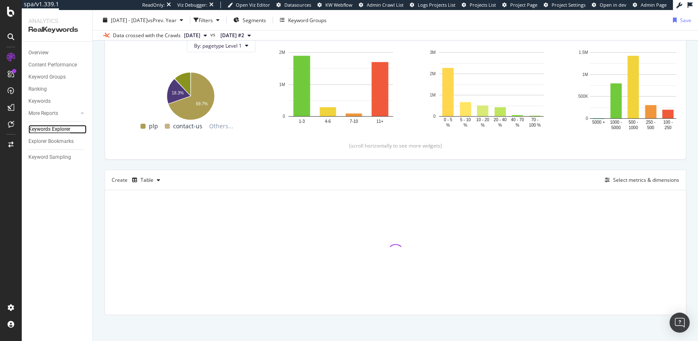
scroll to position [102, 0]
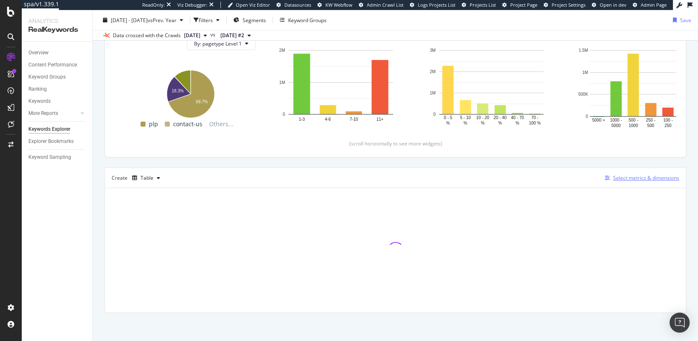
click at [602, 180] on div "Select metrics & dimensions" at bounding box center [640, 177] width 78 height 9
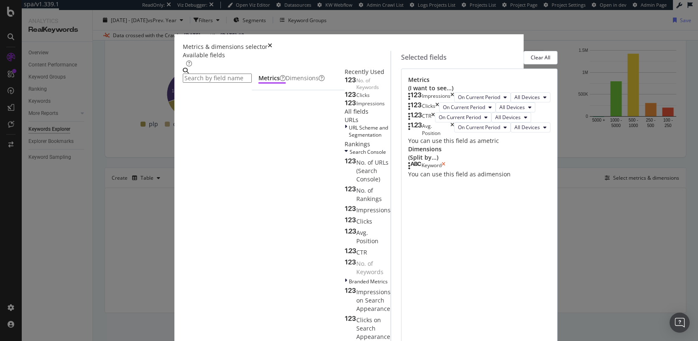
click at [445, 170] on icon "times" at bounding box center [443, 166] width 4 height 8
click at [454, 95] on icon "times" at bounding box center [452, 97] width 4 height 10
click at [439, 102] on icon "times" at bounding box center [437, 107] width 4 height 10
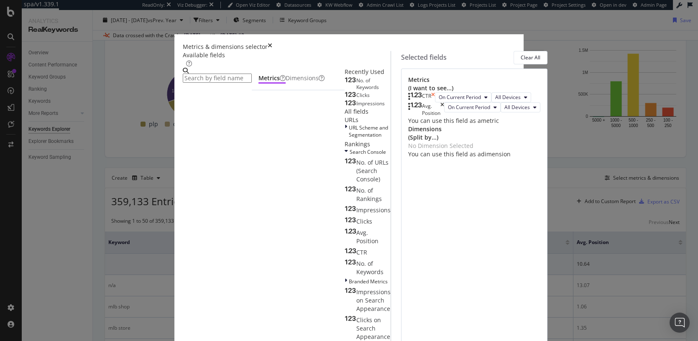
click at [435, 97] on icon "times" at bounding box center [433, 97] width 4 height 10
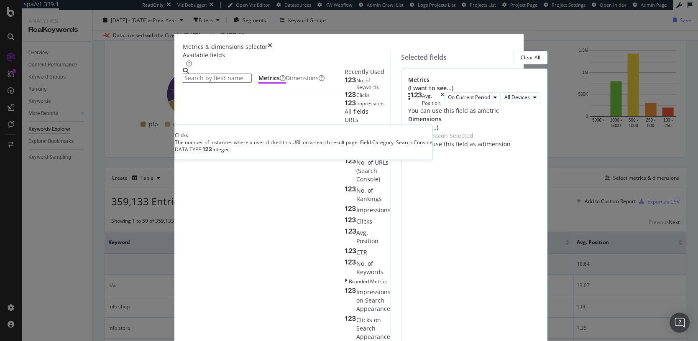
click at [344, 99] on div "Clicks" at bounding box center [356, 95] width 25 height 7
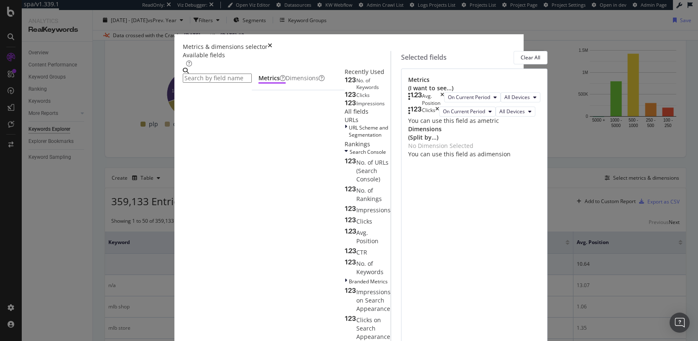
click at [344, 99] on div "Clicks" at bounding box center [356, 95] width 25 height 7
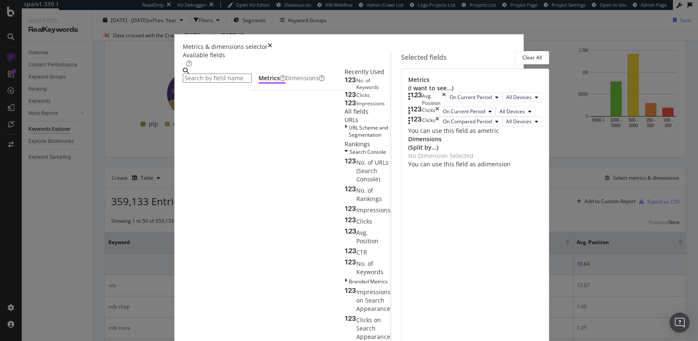
click at [446, 97] on div "Avg. Position" at bounding box center [427, 99] width 38 height 14
click at [446, 98] on icon "times" at bounding box center [444, 99] width 4 height 14
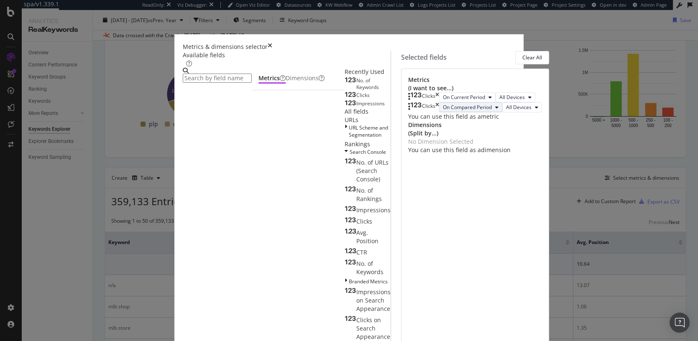
click at [443, 111] on span "On Compared Period" at bounding box center [467, 107] width 49 height 7
click at [436, 198] on span "Diff. between Periods - Value" at bounding box center [415, 202] width 81 height 8
